Goal: Task Accomplishment & Management: Use online tool/utility

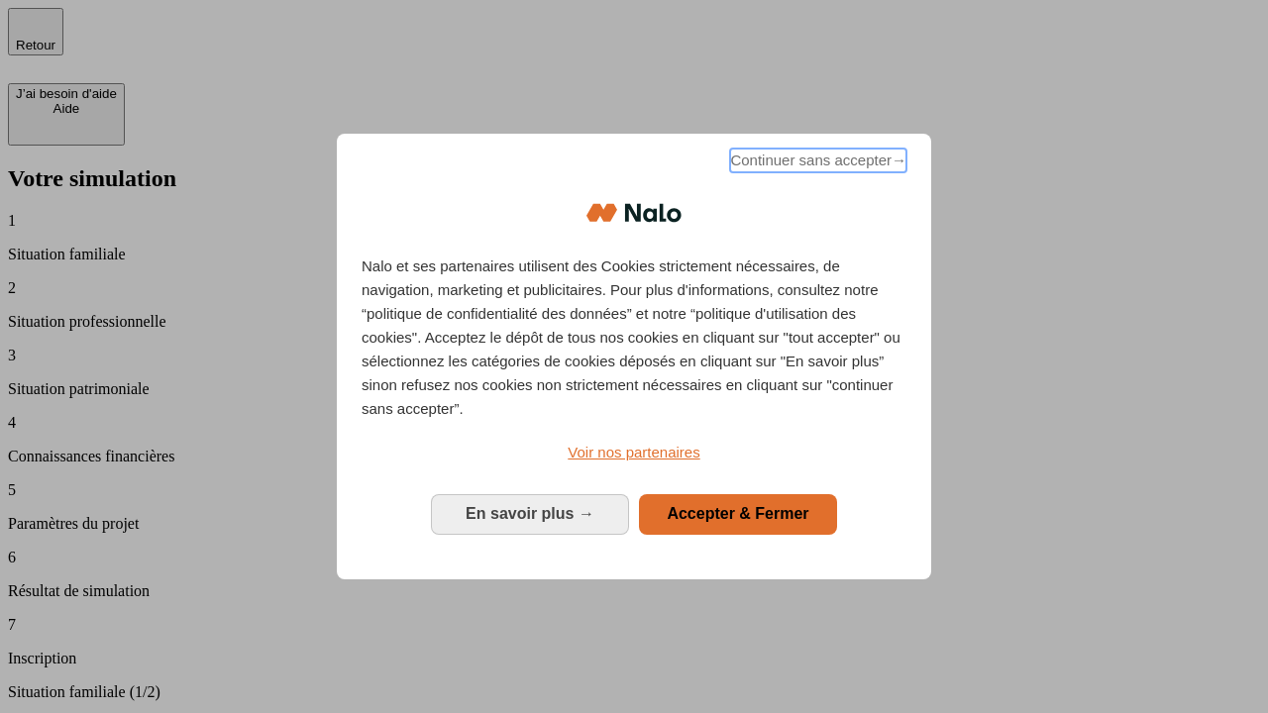
click at [816, 163] on span "Continuer sans accepter →" at bounding box center [818, 161] width 176 height 24
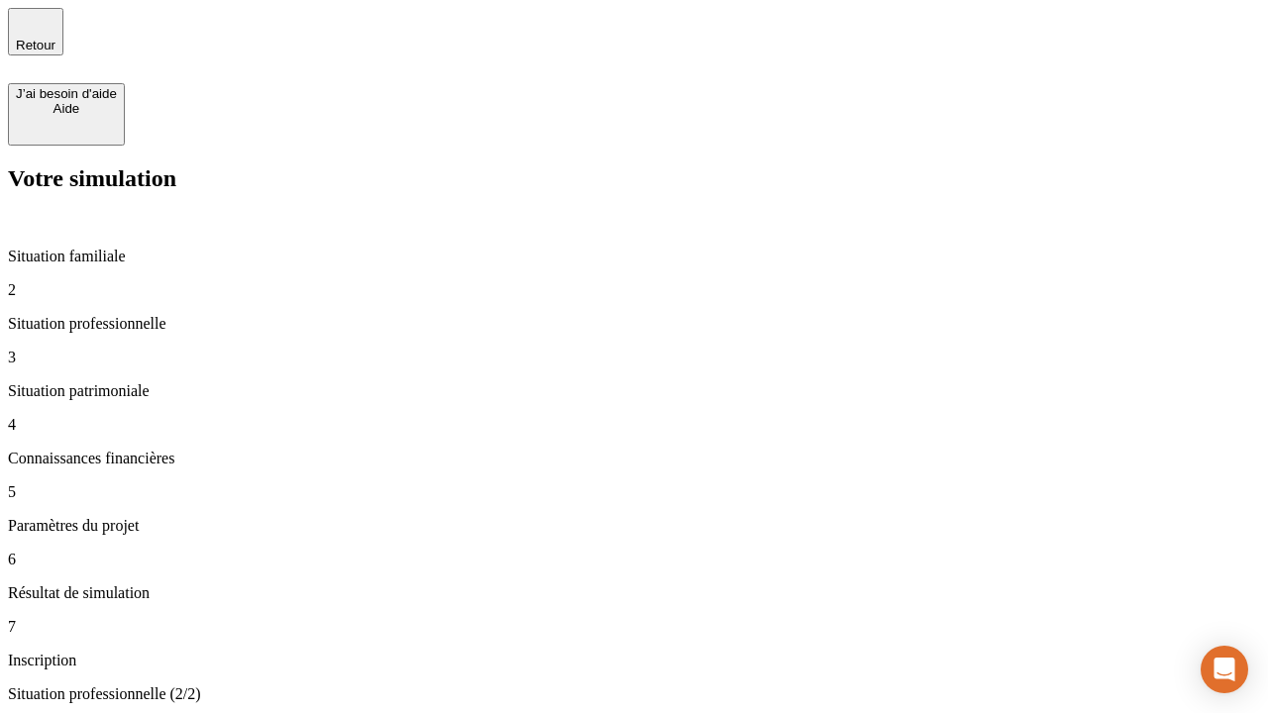
type input "30 000"
